Goal: Task Accomplishment & Management: Manage account settings

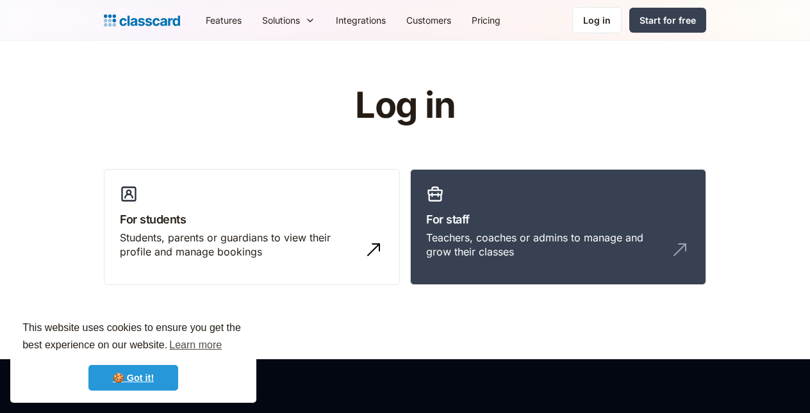
click at [143, 384] on link "🍪 Got it!" at bounding box center [133, 378] width 90 height 26
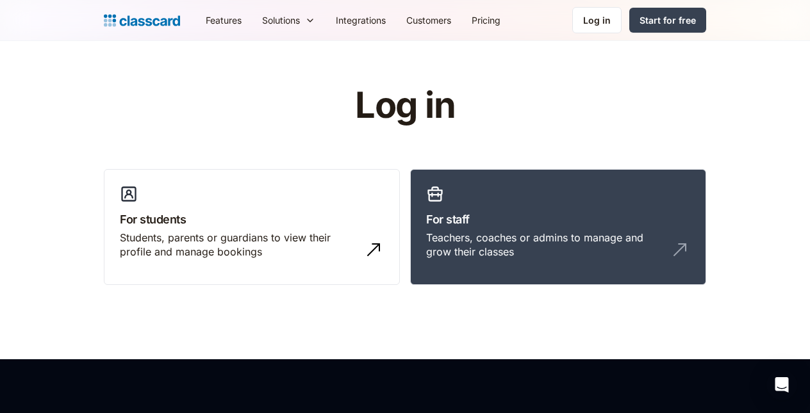
click at [206, 292] on div "For students Students, parents or guardians to view their profile and manage bo…" at bounding box center [405, 232] width 602 height 127
click at [346, 233] on div "Students, parents or guardians to view their profile and manage bookings" at bounding box center [239, 245] width 238 height 29
click at [587, 19] on div "Log in" at bounding box center [597, 19] width 28 height 13
click at [599, 92] on h1 "Log in" at bounding box center [405, 106] width 407 height 40
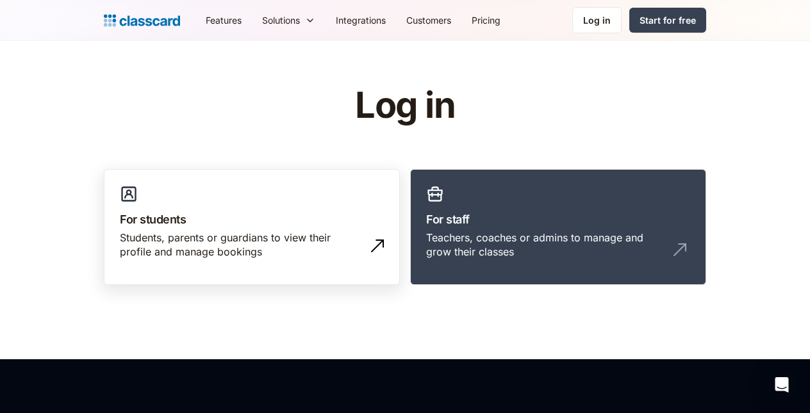
click at [380, 255] on img at bounding box center [377, 246] width 20 height 20
